Goal: Task Accomplishment & Management: Complete application form

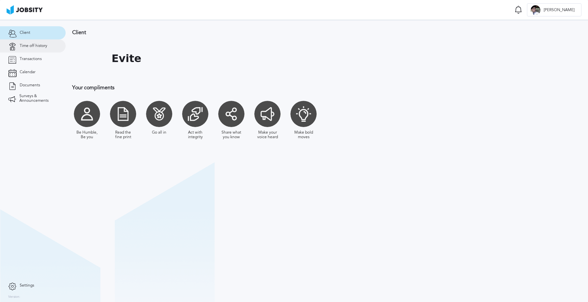
click at [34, 47] on span "Time off history" at bounding box center [34, 46] width 28 height 5
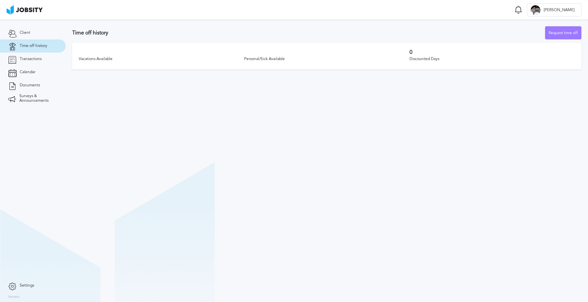
click at [130, 65] on div "Vacations Available Personal/Sick Available 0 Discounted Days" at bounding box center [326, 56] width 509 height 27
click at [134, 58] on div "Vacations Available" at bounding box center [161, 59] width 165 height 5
click at [567, 37] on div "Request time off" at bounding box center [563, 33] width 36 height 13
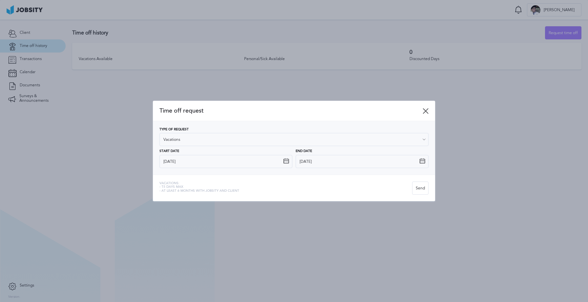
click at [425, 109] on icon at bounding box center [425, 111] width 6 height 6
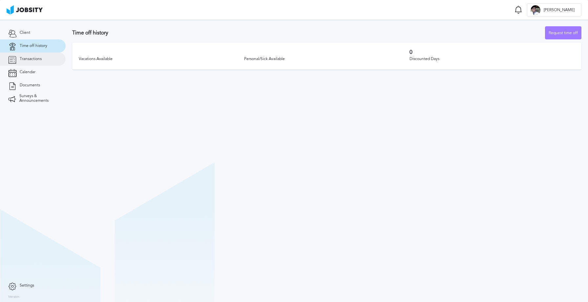
click at [19, 56] on link "Transactions" at bounding box center [33, 58] width 66 height 13
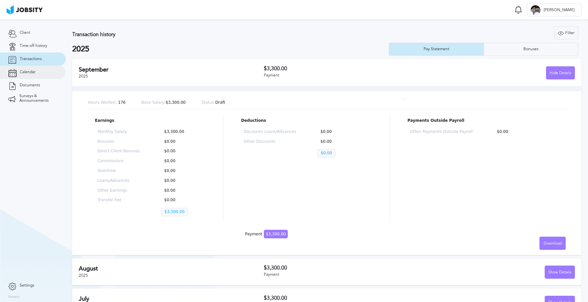
click at [27, 70] on span "Calendar" at bounding box center [28, 72] width 16 height 5
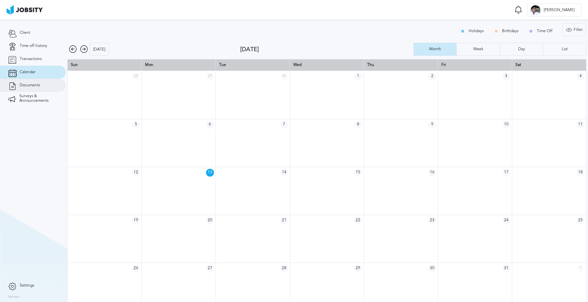
click at [25, 87] on span "Documents" at bounding box center [30, 85] width 20 height 5
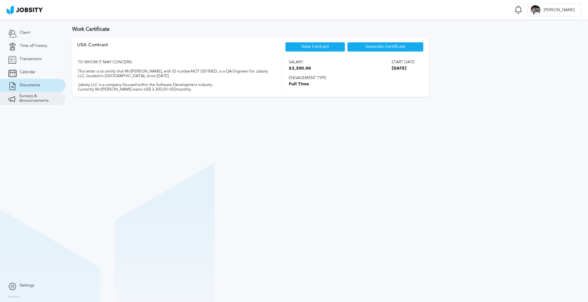
click at [27, 94] on span "Surveys & Announcements" at bounding box center [38, 98] width 38 height 9
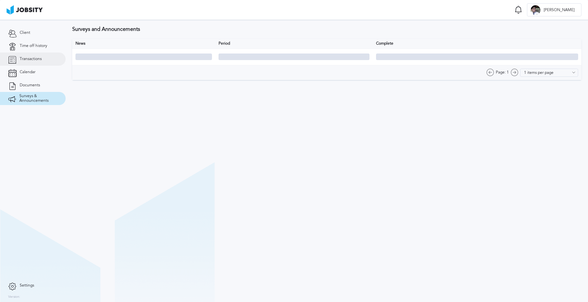
type input "10 items per page"
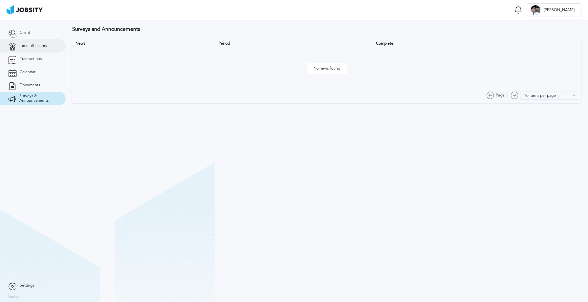
click at [35, 48] on span "Time off history" at bounding box center [34, 46] width 28 height 5
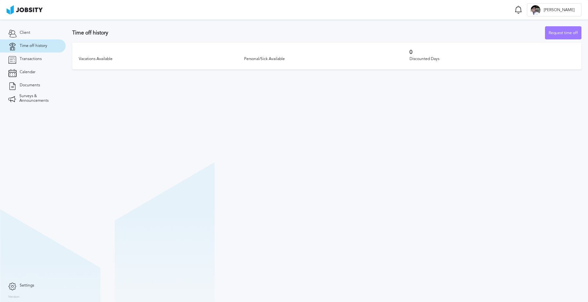
click at [298, 114] on section "Time off history Request time off Vacations Available Personal/Sick Available 0…" at bounding box center [327, 161] width 522 height 282
click at [257, 56] on div "Personal/Sick Available" at bounding box center [326, 59] width 165 height 8
click at [255, 58] on div "Personal/Sick Available" at bounding box center [326, 59] width 165 height 5
click at [264, 163] on section "Time off history Request time off Vacations Available Personal/Sick Available 0…" at bounding box center [327, 161] width 522 height 282
click at [268, 160] on section "Time off history Request time off Vacations Available Personal/Sick Available 0…" at bounding box center [327, 161] width 522 height 282
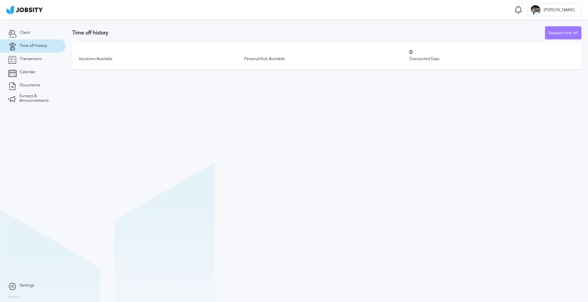
click at [268, 160] on section "Time off history Request time off Vacations Available Personal/Sick Available 0…" at bounding box center [327, 161] width 522 height 282
click at [418, 133] on section "Time off history Request time off Vacations Available Personal/Sick Available 0…" at bounding box center [327, 161] width 522 height 282
click at [338, 160] on section "Time off history Request time off Vacations Available Personal/Sick Available 0…" at bounding box center [327, 161] width 522 height 282
click at [572, 37] on div "Request time off" at bounding box center [563, 33] width 36 height 13
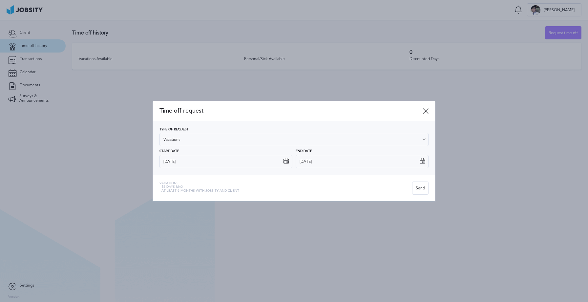
click at [285, 161] on icon at bounding box center [286, 161] width 6 height 6
click at [284, 163] on icon at bounding box center [286, 161] width 6 height 6
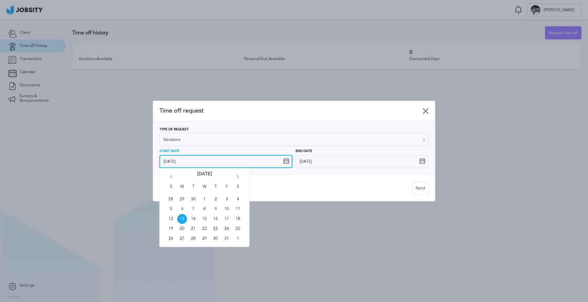
click at [189, 162] on input "[DATE]" at bounding box center [225, 161] width 133 height 13
click at [239, 175] on icon "Go forward 1 month" at bounding box center [238, 178] width 6 height 6
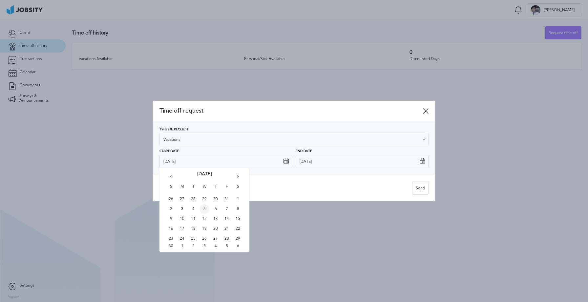
click at [206, 208] on span "5" at bounding box center [204, 209] width 10 height 10
type input "[DATE]"
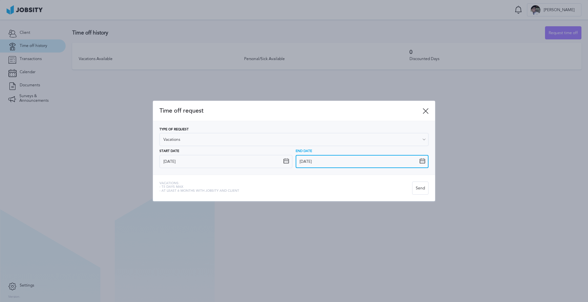
click at [342, 161] on input "[DATE]" at bounding box center [362, 161] width 133 height 13
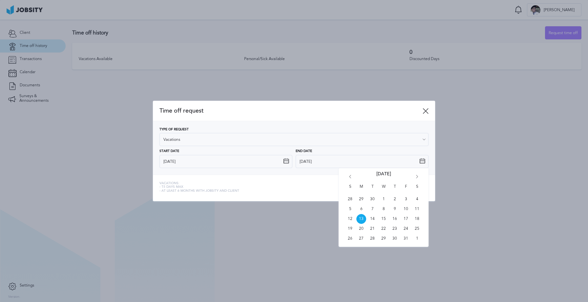
click at [416, 176] on icon "Go forward 1 month" at bounding box center [417, 178] width 6 height 6
click at [403, 208] on span "7" at bounding box center [406, 209] width 10 height 10
type input "[DATE]"
